Goal: Task Accomplishment & Management: Use online tool/utility

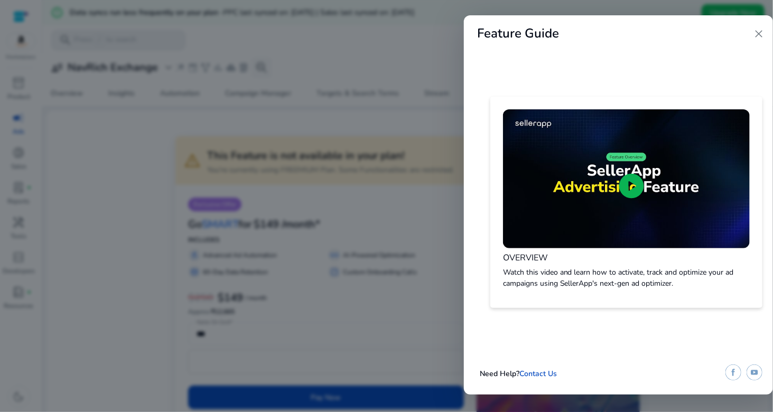
scroll to position [0, 812]
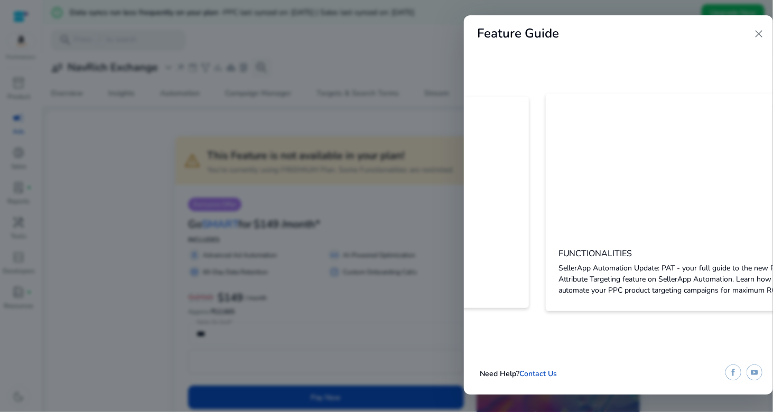
click at [588, 312] on div "play_circle OVERVIEW Watch this video and learn how to activate, track and opti…" at bounding box center [618, 202] width 309 height 248
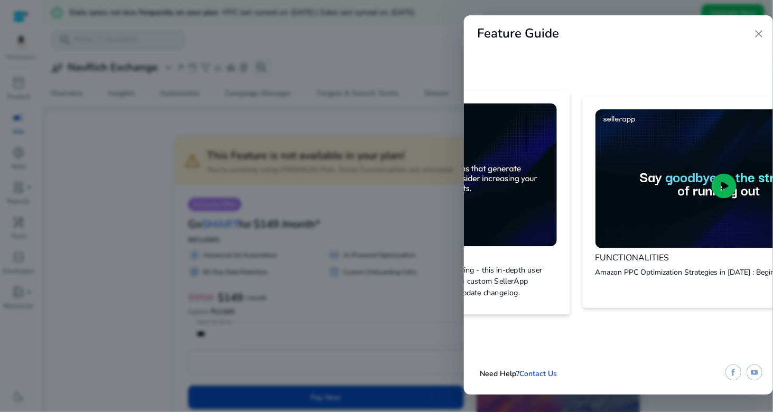
scroll to position [0, 1082]
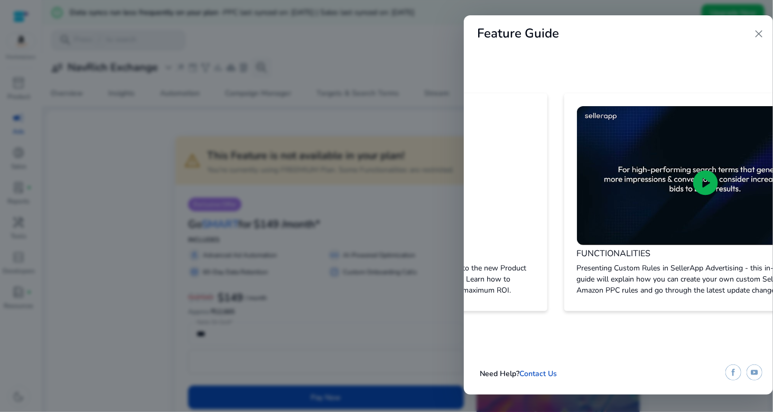
click at [757, 34] on span "close" at bounding box center [759, 33] width 13 height 13
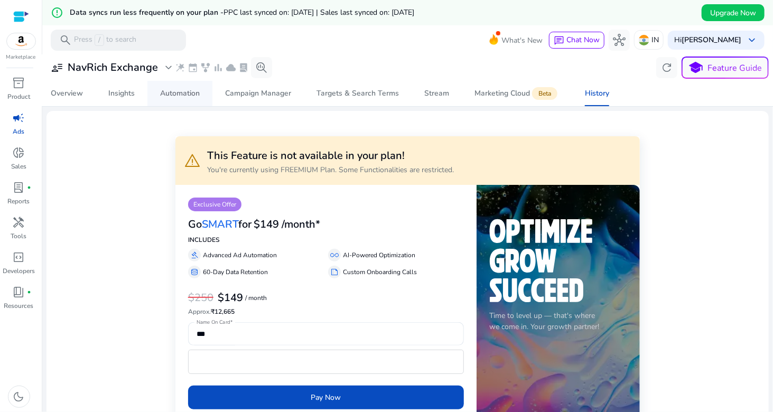
click at [177, 97] on div "Automation" at bounding box center [180, 93] width 40 height 7
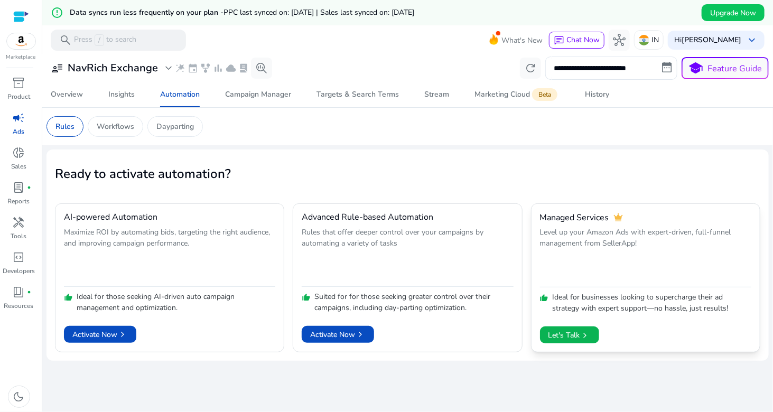
click at [596, 238] on p "Level up your Amazon Ads with expert-driven, full-funnel management from Seller…" at bounding box center [645, 255] width 211 height 57
click at [335, 335] on span "Activate Now chevron_right" at bounding box center [337, 334] width 55 height 11
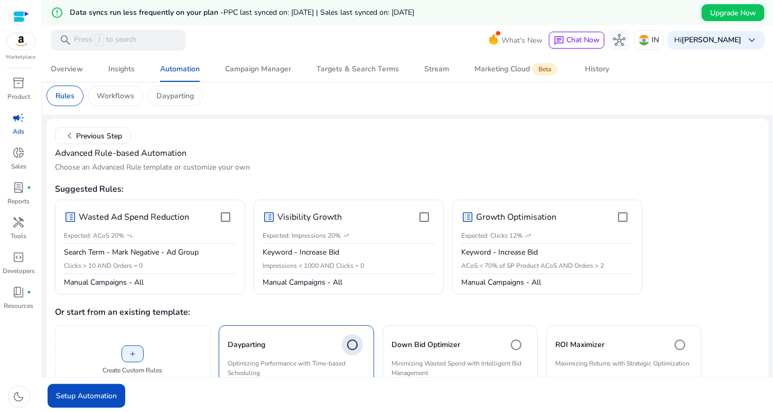
scroll to position [20, 0]
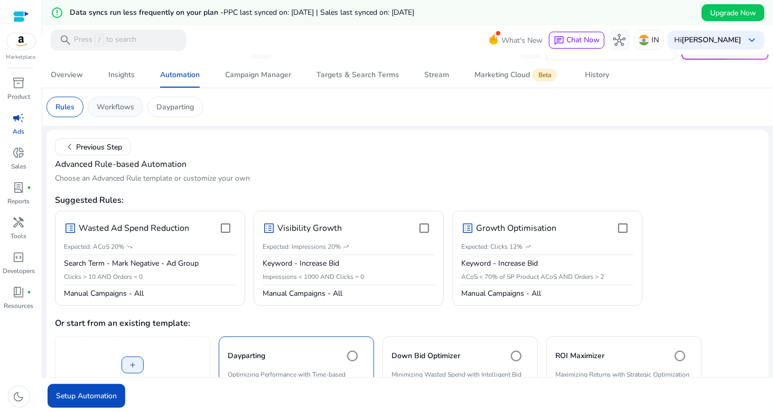
click at [110, 108] on p "Workflows" at bounding box center [116, 106] width 38 height 11
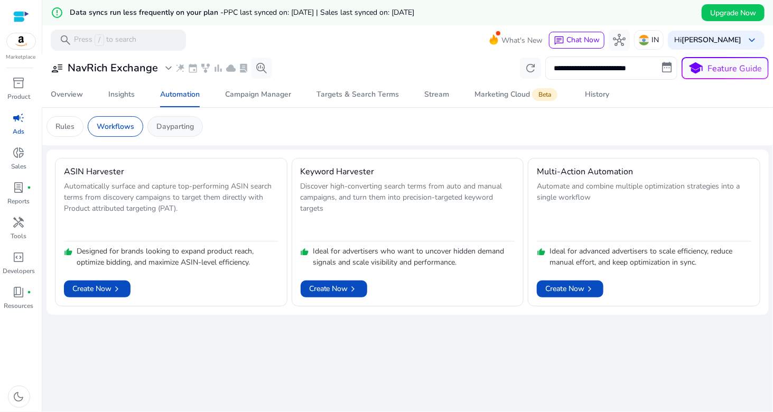
click at [183, 122] on p "Dayparting" at bounding box center [175, 126] width 38 height 11
